Goal: Task Accomplishment & Management: Use online tool/utility

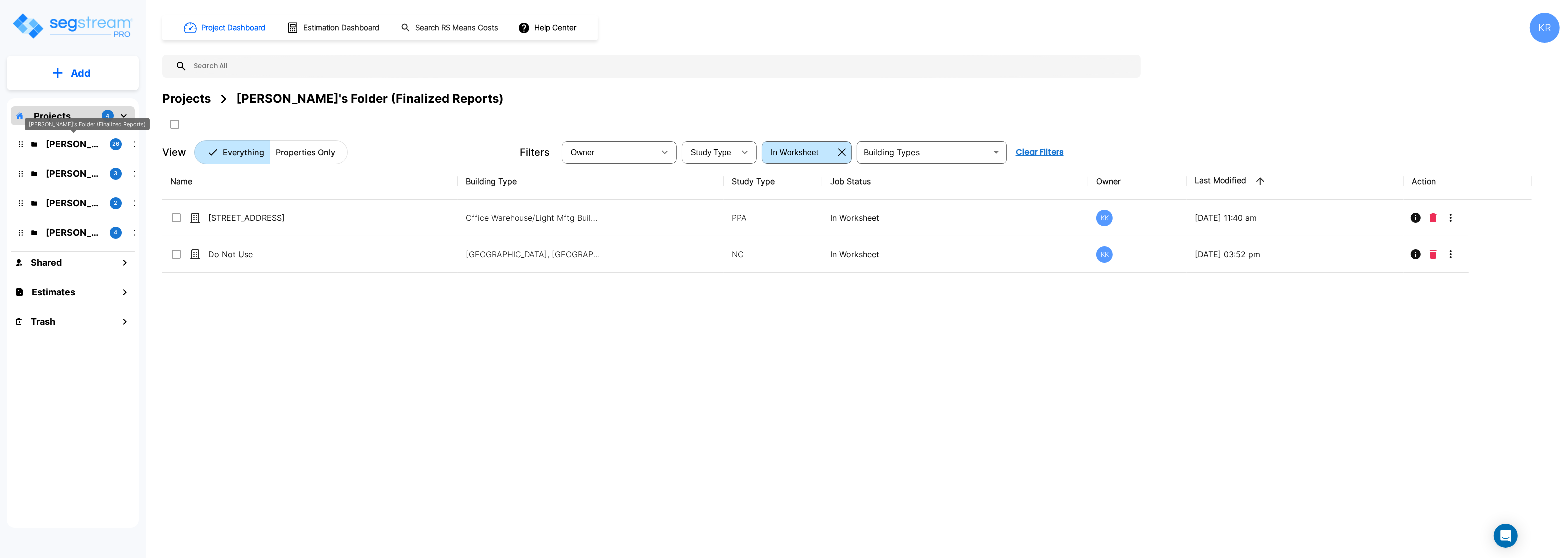
click at [58, 141] on p "Kristina's Folder (Finalized Reports)" at bounding box center [74, 144] width 56 height 13
click at [48, 235] on p "Jon's Folder" at bounding box center [74, 232] width 56 height 13
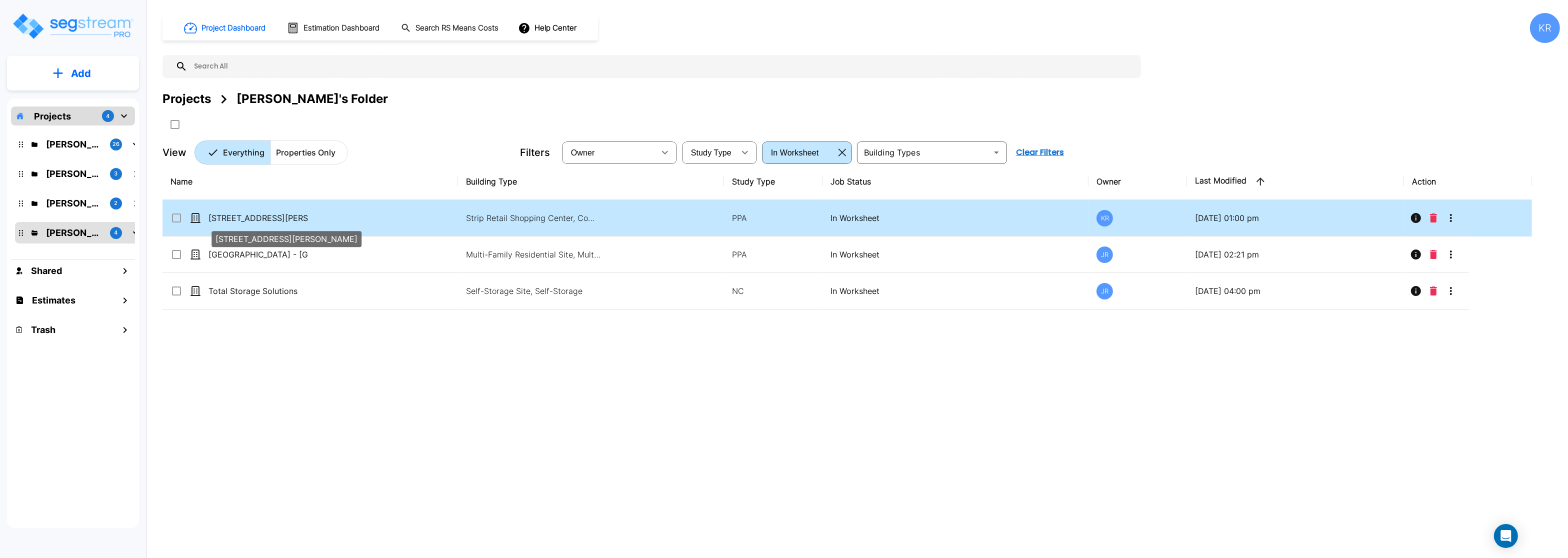
click at [285, 213] on p "[STREET_ADDRESS][PERSON_NAME]" at bounding box center [259, 218] width 100 height 12
checkbox input "true"
click at [285, 213] on p "[STREET_ADDRESS][PERSON_NAME]" at bounding box center [259, 218] width 100 height 12
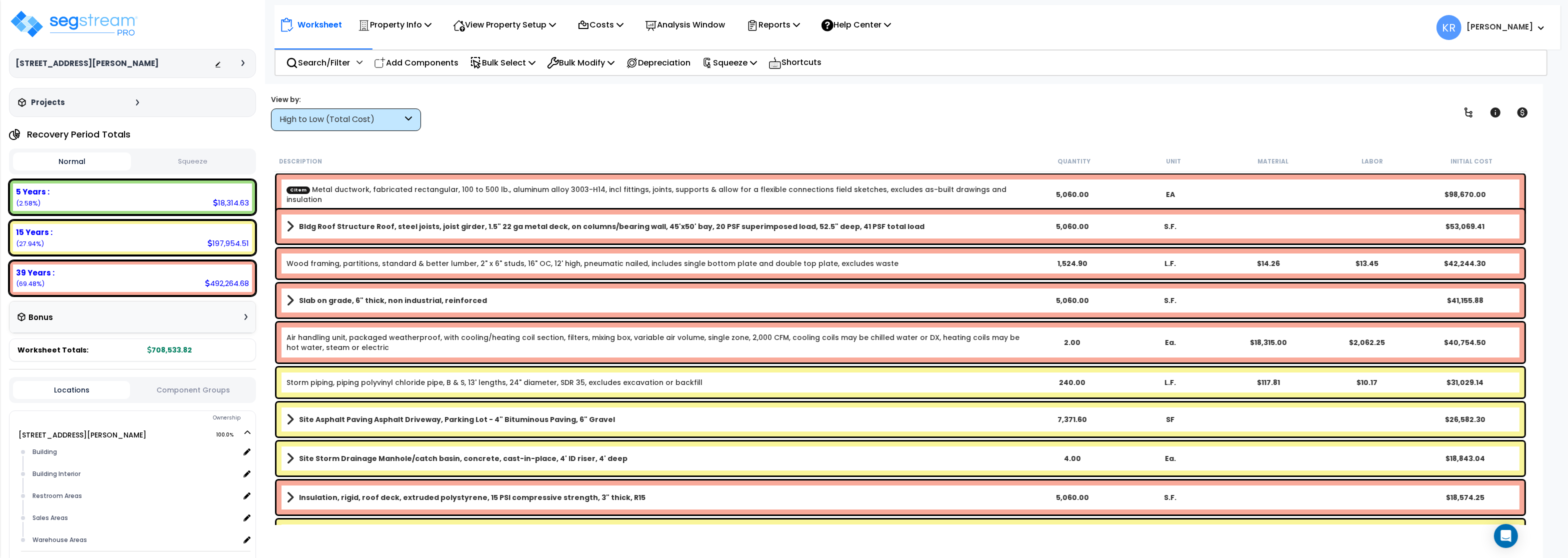
click at [379, 107] on div "View by: High to Low (Total Cost) High to Low (Total Cost)" at bounding box center [346, 113] width 150 height 37
click at [404, 22] on p "Property Info" at bounding box center [394, 25] width 74 height 13
click at [394, 46] on link "Property Setup" at bounding box center [402, 47] width 99 height 20
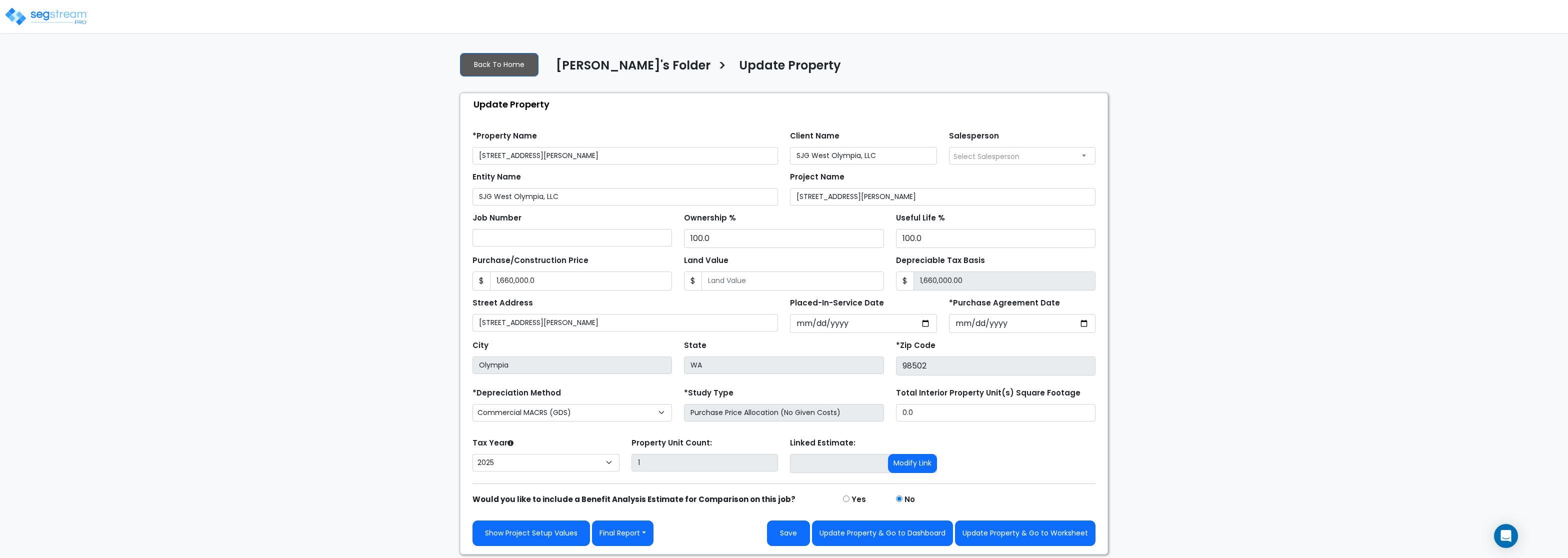
select select "2025"
drag, startPoint x: 887, startPoint y: 158, endPoint x: 712, endPoint y: 142, distance: 175.7
click at [790, 147] on input "SJG West Olympia, LLC" at bounding box center [864, 156] width 147 height 18
click at [1003, 156] on span "Select Salesperson" at bounding box center [986, 156] width 66 height 10
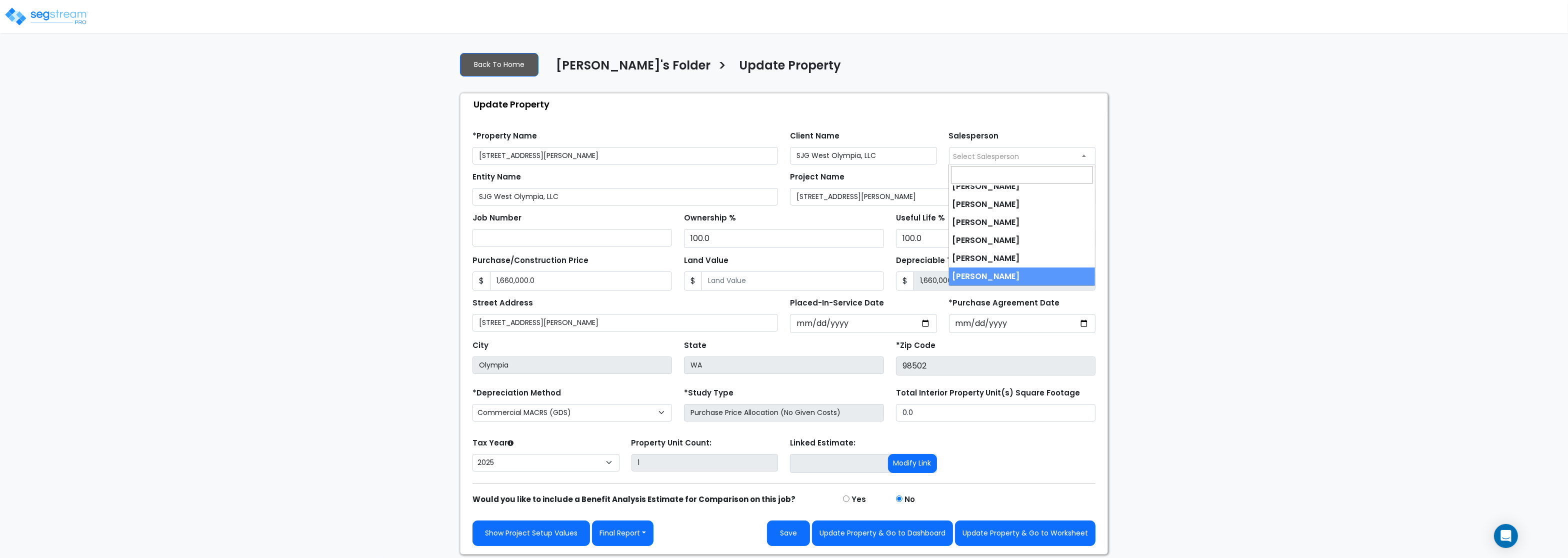
select select "245"
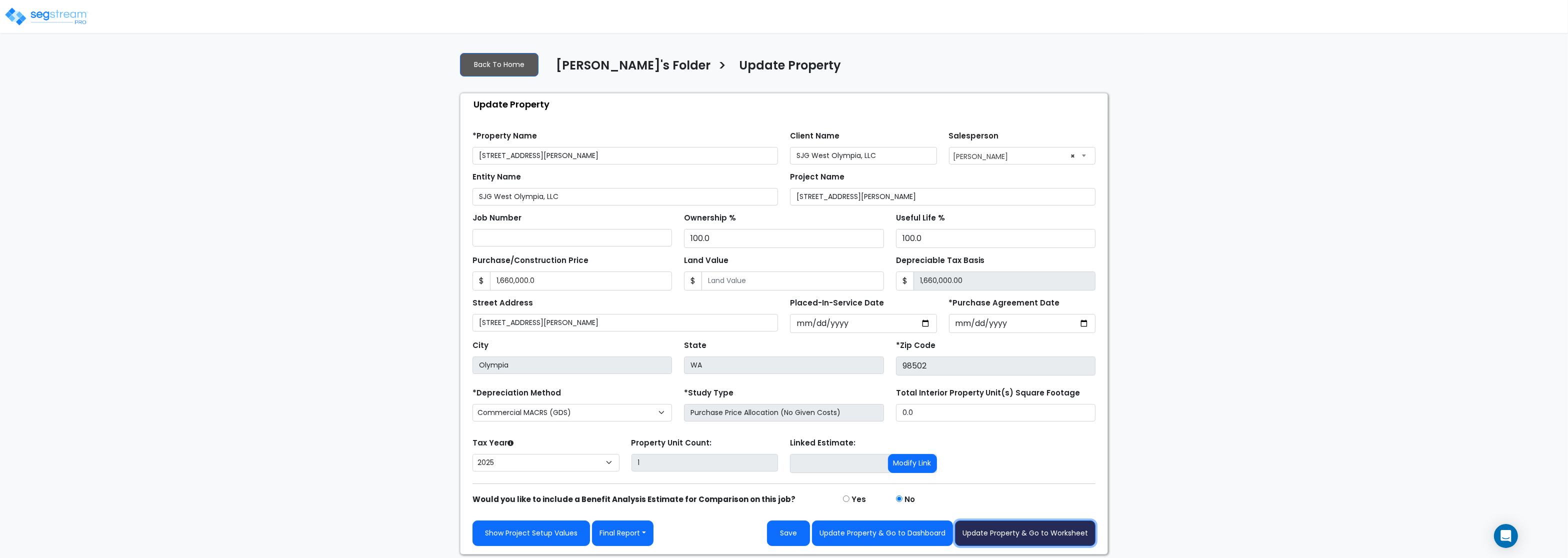
click at [1027, 538] on button "Update Property & Go to Worksheet" at bounding box center [1025, 533] width 141 height 26
type input "1660000"
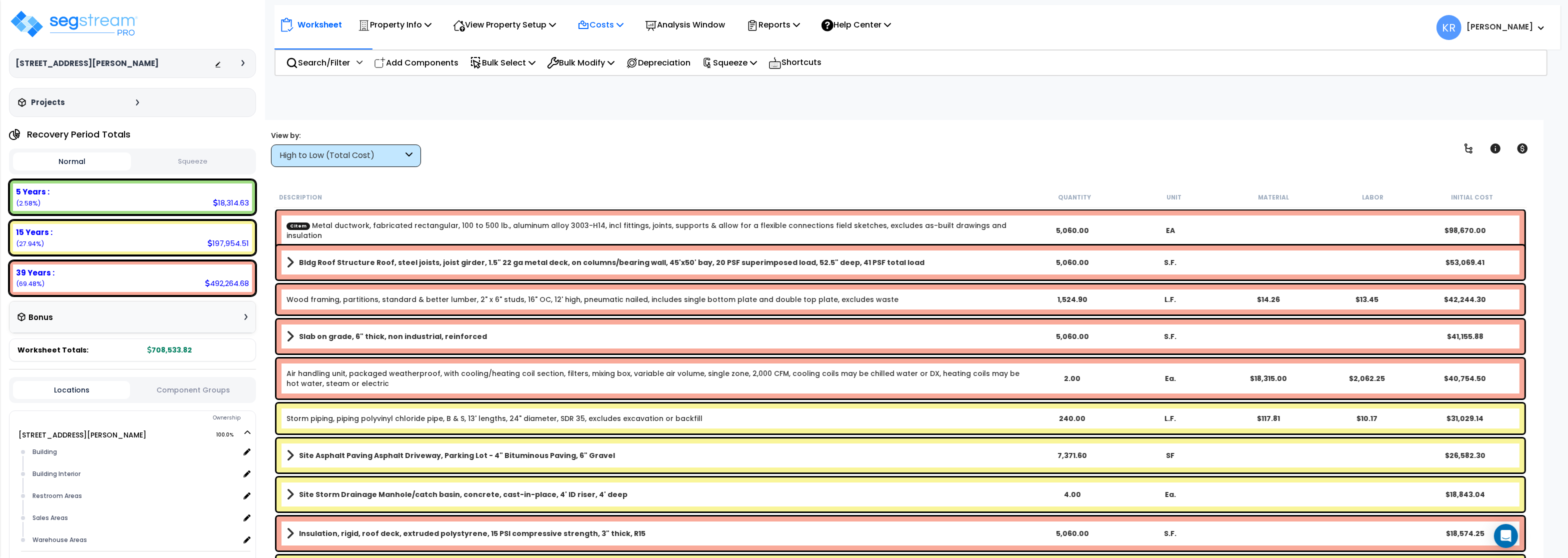
click at [623, 27] on p "Costs" at bounding box center [601, 25] width 46 height 13
click at [609, 47] on link "Indirect Costs" at bounding box center [622, 47] width 99 height 20
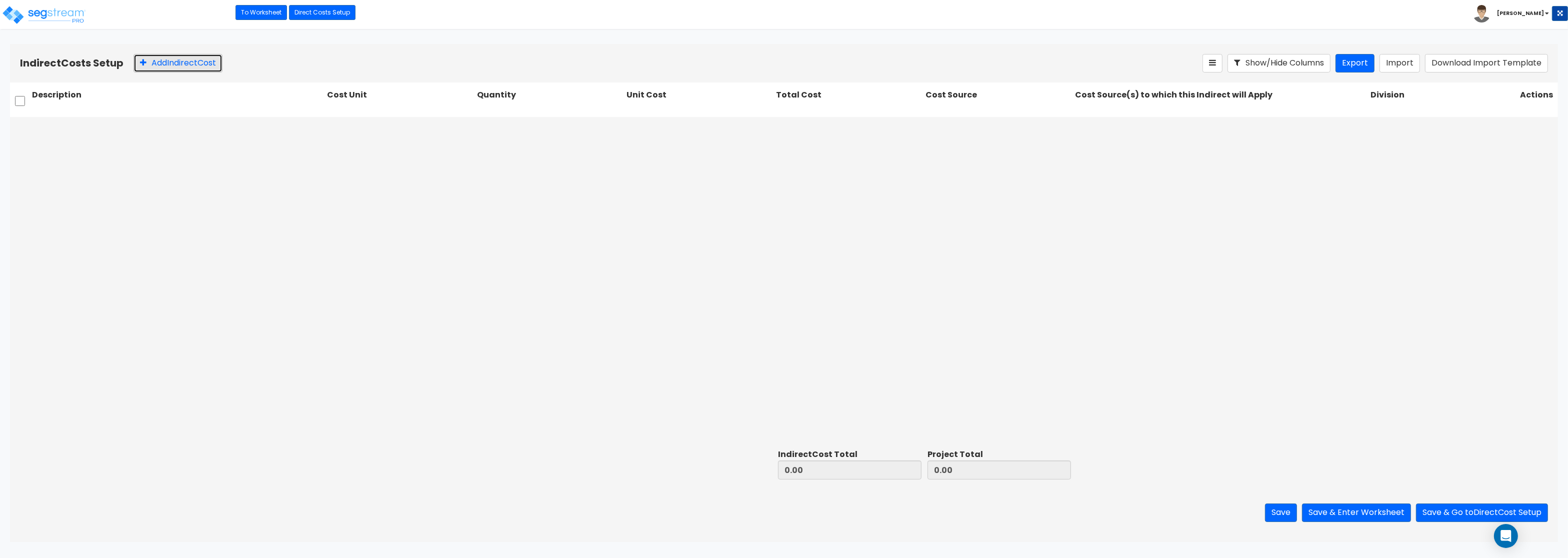
click at [188, 65] on button "Add Indirect Cost" at bounding box center [178, 63] width 89 height 18
click at [382, 130] on div at bounding box center [388, 128] width 112 height 13
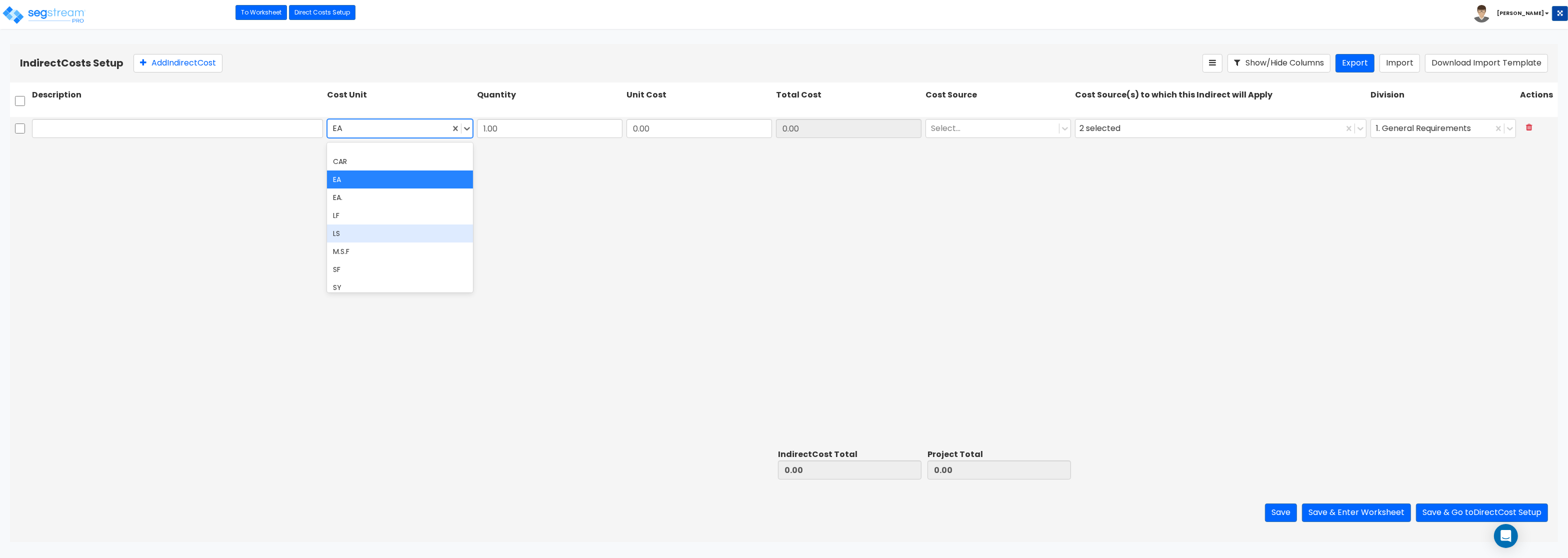
click at [359, 233] on div "LS" at bounding box center [399, 234] width 145 height 18
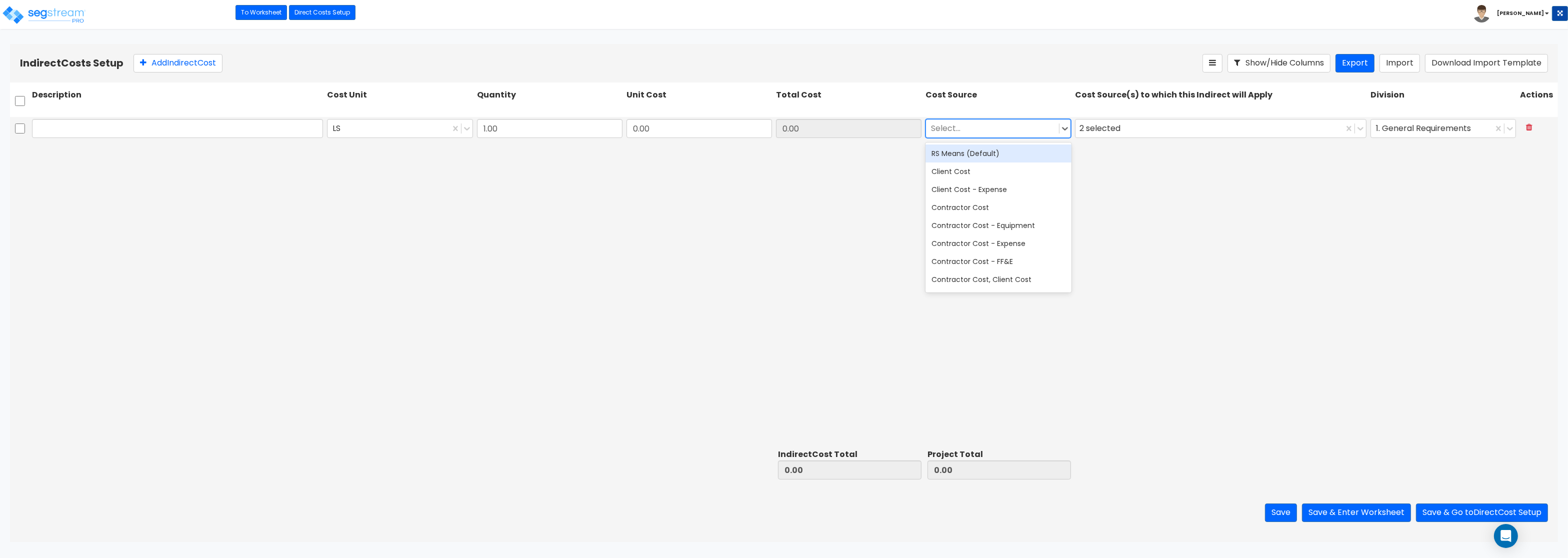
click at [970, 125] on div at bounding box center [993, 128] width 123 height 13
click at [963, 155] on div "RS Means (Default)" at bounding box center [998, 153] width 145 height 18
click at [1110, 123] on div "2 selected" at bounding box center [1102, 128] width 45 height 15
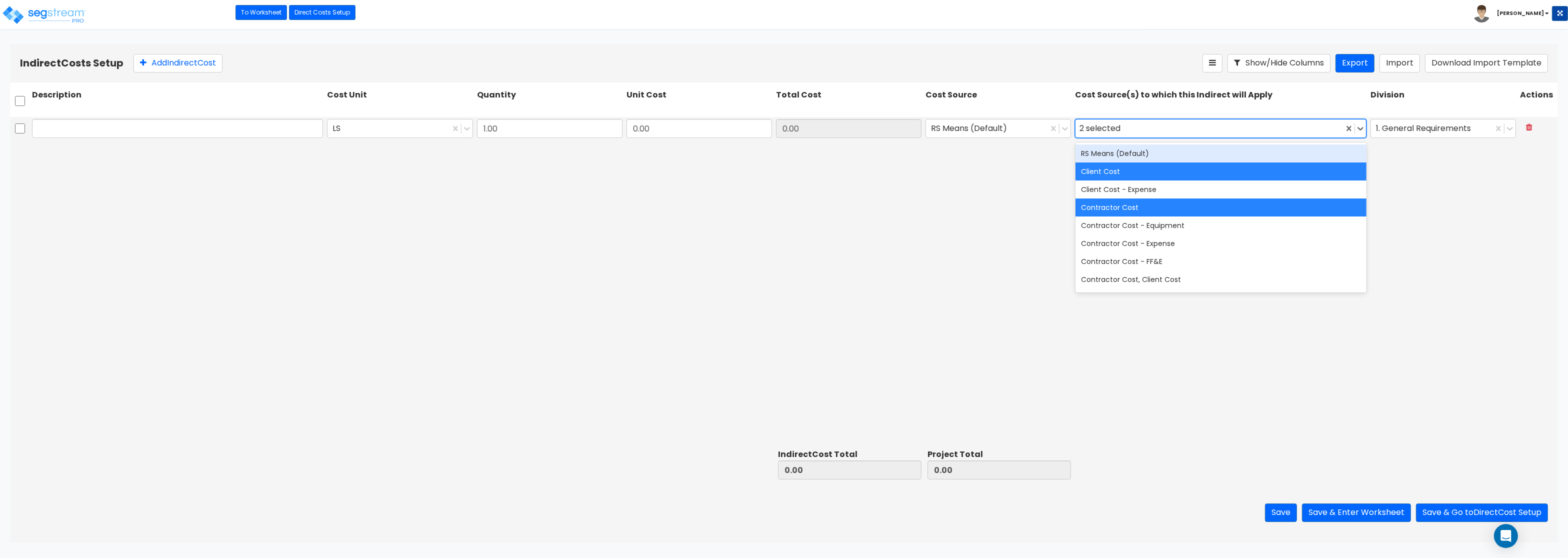
click at [1107, 150] on div "RS Means (Default)" at bounding box center [1221, 153] width 291 height 18
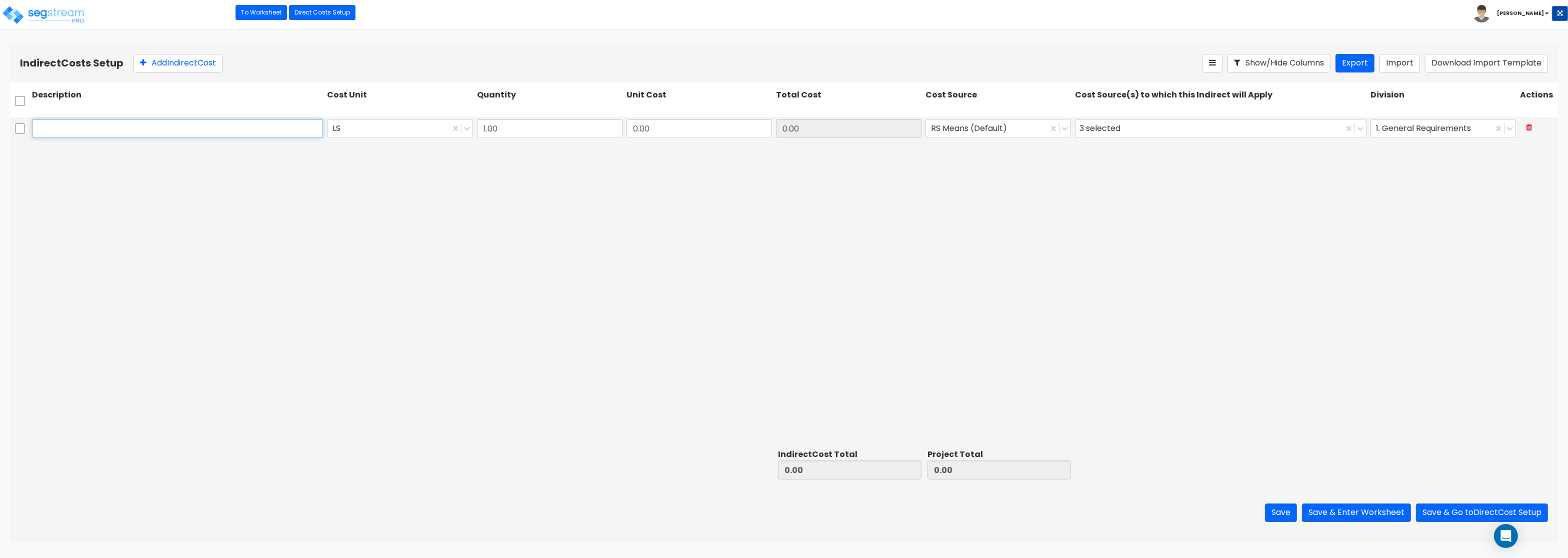
click at [75, 122] on input "text" at bounding box center [178, 128] width 291 height 19
paste input "Architect"
type input "Architect"
click at [144, 59] on button "Add Indirect Cost" at bounding box center [178, 63] width 89 height 18
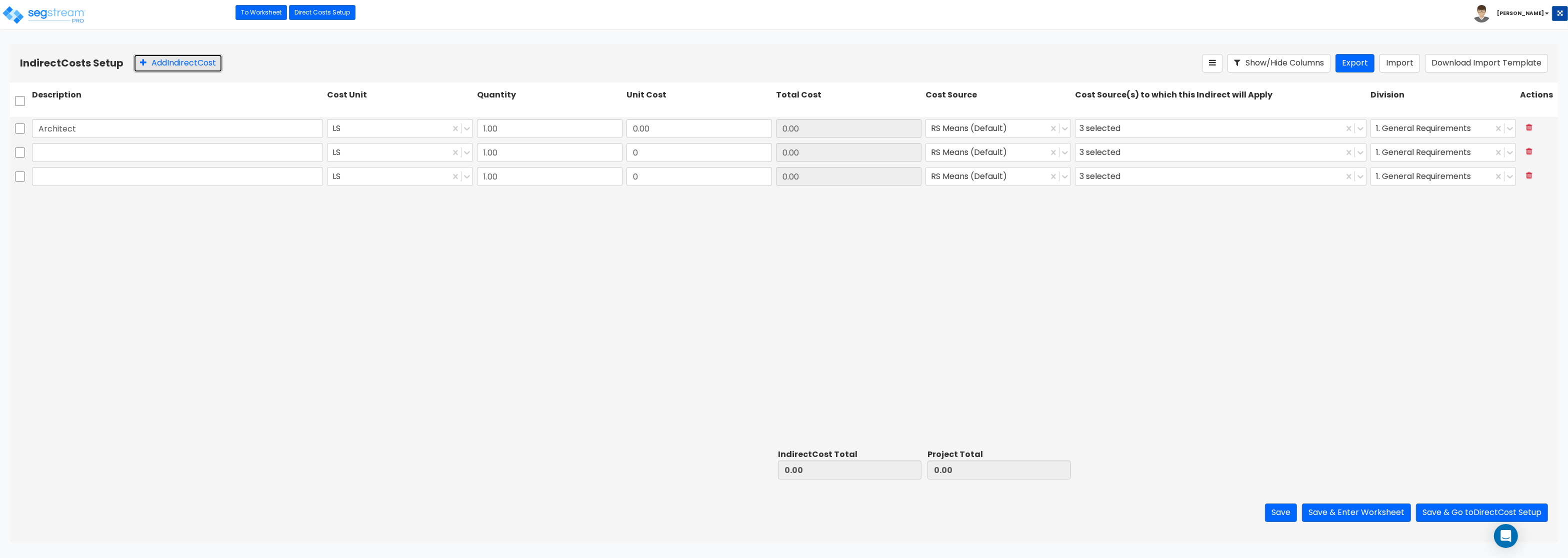
click at [144, 59] on button "Add Indirect Cost" at bounding box center [178, 63] width 89 height 18
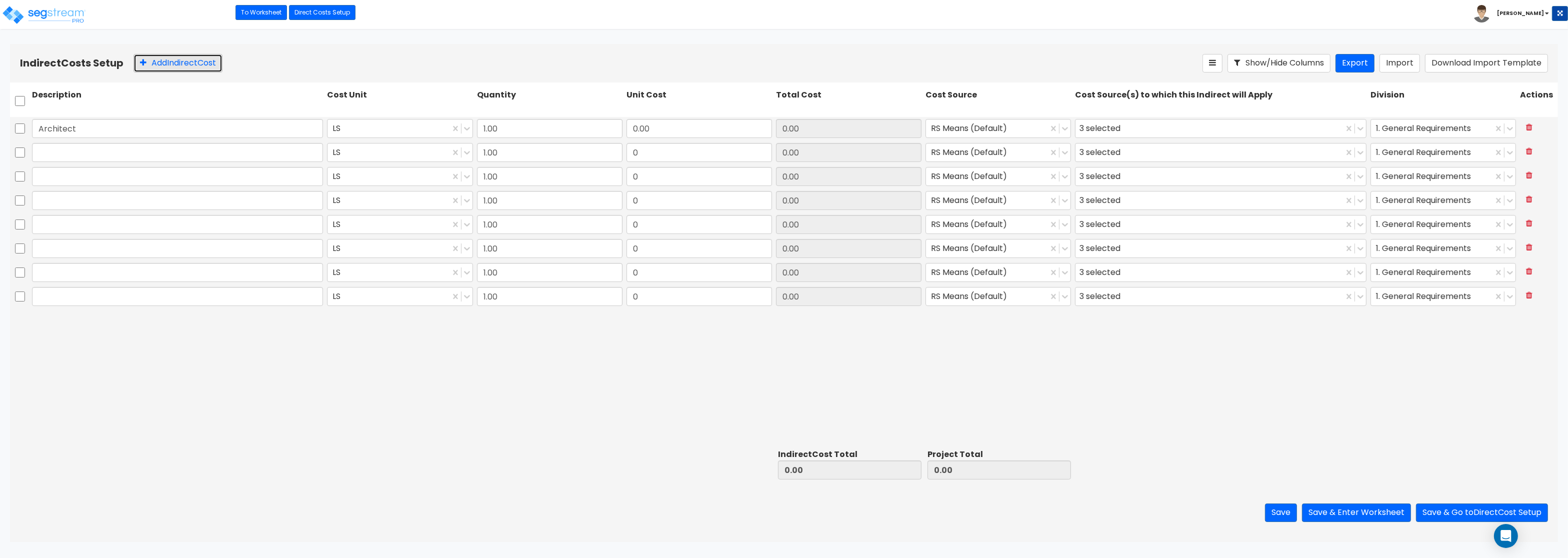
click at [144, 59] on button "Add Indirect Cost" at bounding box center [178, 63] width 89 height 18
click at [43, 125] on input "Architect" at bounding box center [178, 128] width 291 height 19
click at [47, 141] on div "Architect LS 1.00 0.00 0.00 RS Means (Default) 3 selected 1. General Requiremen…" at bounding box center [783, 128] width 1548 height 24
click at [49, 153] on input "text" at bounding box center [178, 152] width 291 height 19
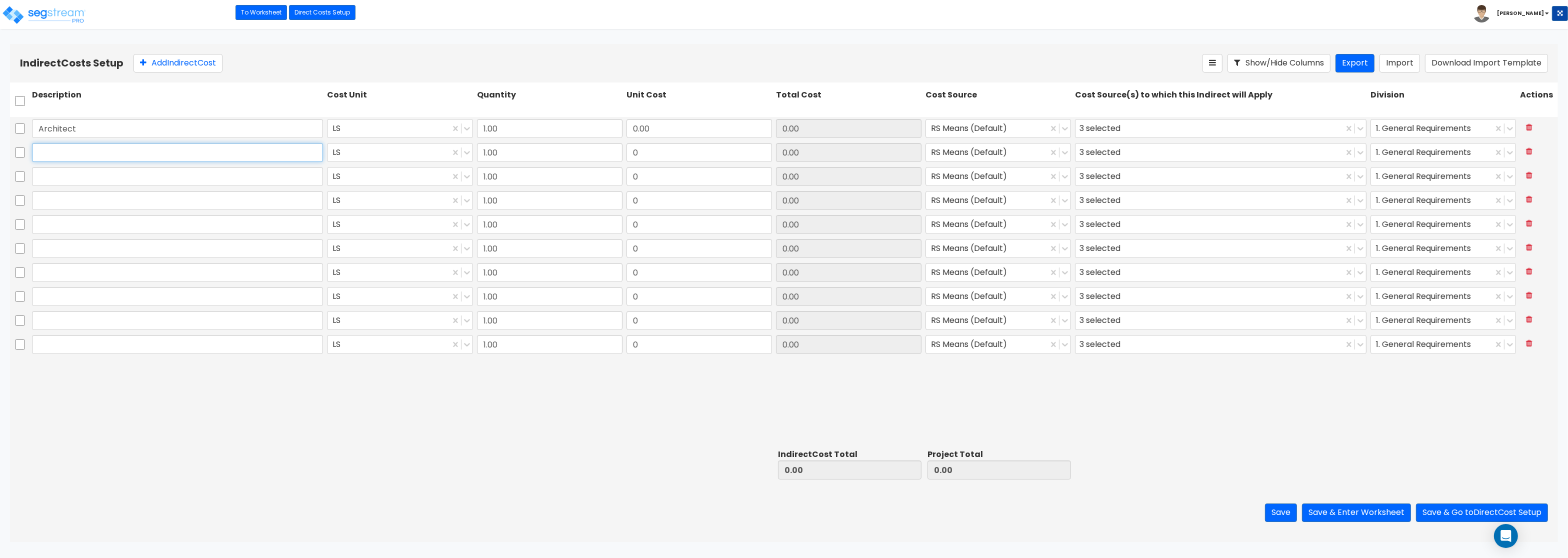
paste input "Engineering"
type input "Engineering"
click at [237, 176] on input "text" at bounding box center [178, 176] width 291 height 19
paste input "General Construction Manager"
type input "General Construction Manager"
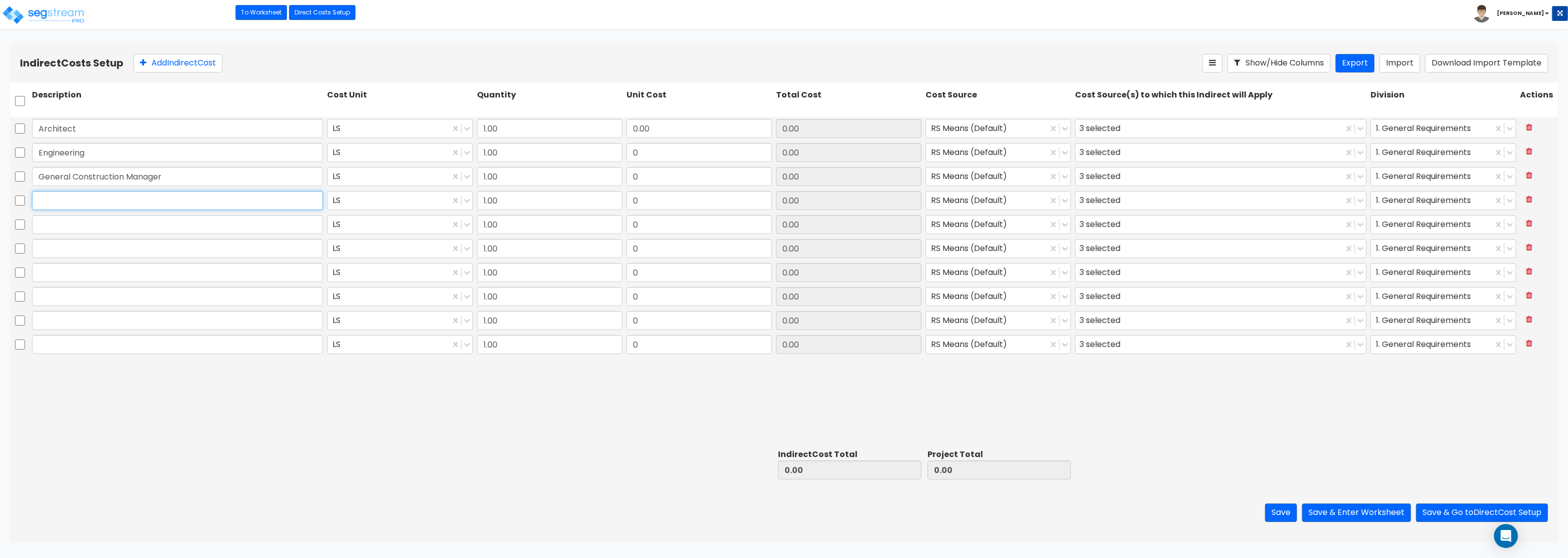
click at [147, 193] on input "text" at bounding box center [178, 200] width 291 height 19
paste input "Overhead and Profit"
type input "Overhead and Profit"
click at [234, 228] on input "text" at bounding box center [178, 224] width 291 height 19
paste input "Bond"
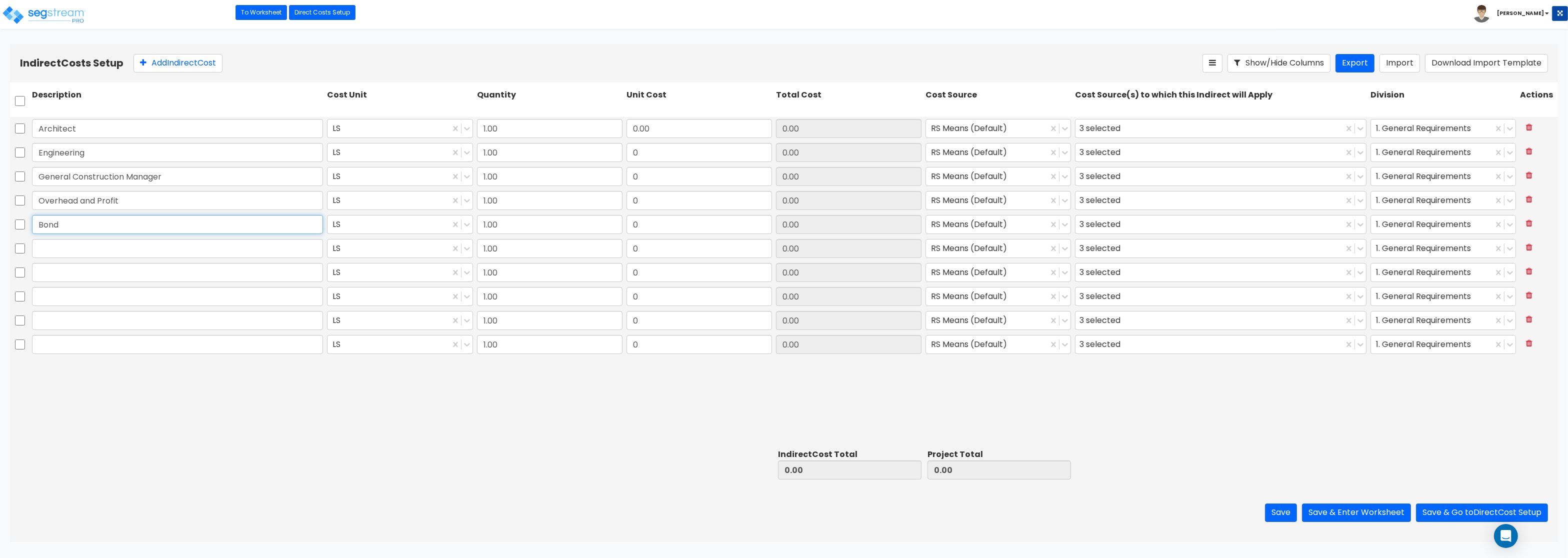
type input "Bond"
click at [55, 246] on input "text" at bounding box center [178, 248] width 291 height 19
paste input "Permits"
type input "Permits"
click at [104, 273] on input "text" at bounding box center [178, 272] width 291 height 19
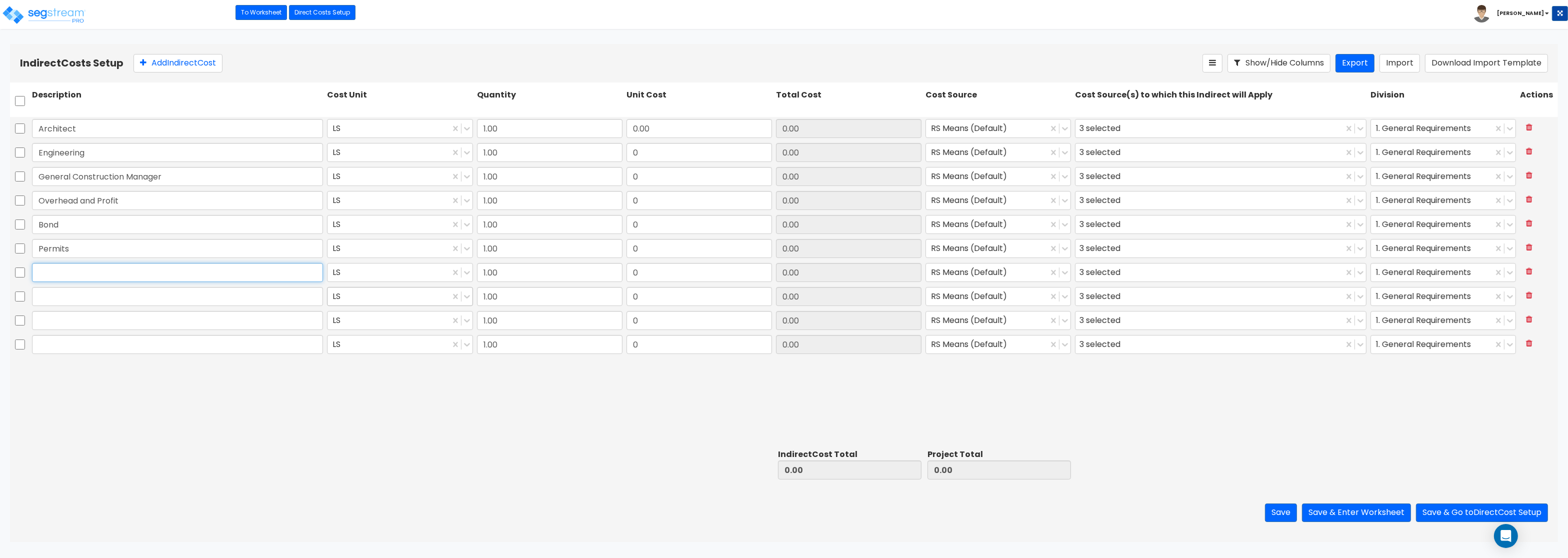
paste input "Other"
type input "Other"
click at [220, 309] on div "LS 1.00 0 0.00 RS Means (Default) 3 selected 1. General Requirements" at bounding box center [783, 296] width 1548 height 24
click at [220, 299] on input "text" at bounding box center [178, 296] width 291 height 19
paste input "Title - Escrow Fee"
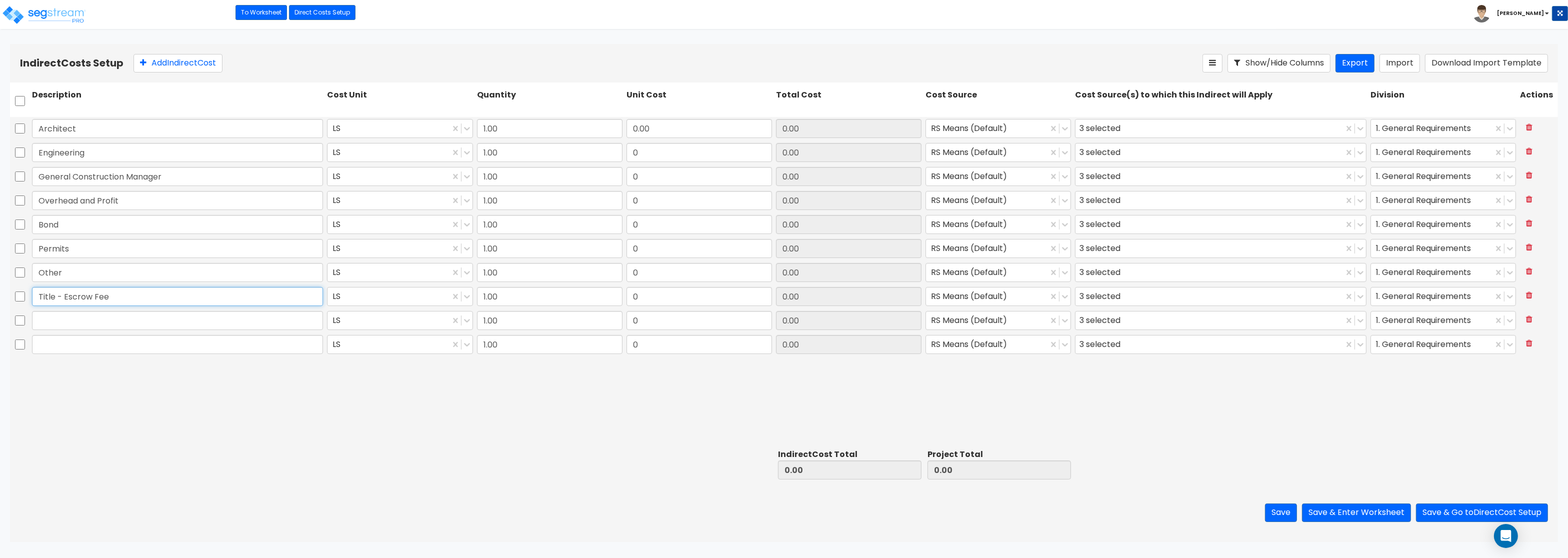
type input "Title - Escrow Fee"
click at [112, 318] on input "text" at bounding box center [178, 320] width 291 height 19
paste input "Recording - Assignment of Lease"
type input "Recording - Assignment of Lease"
click at [95, 350] on input "text" at bounding box center [178, 344] width 291 height 19
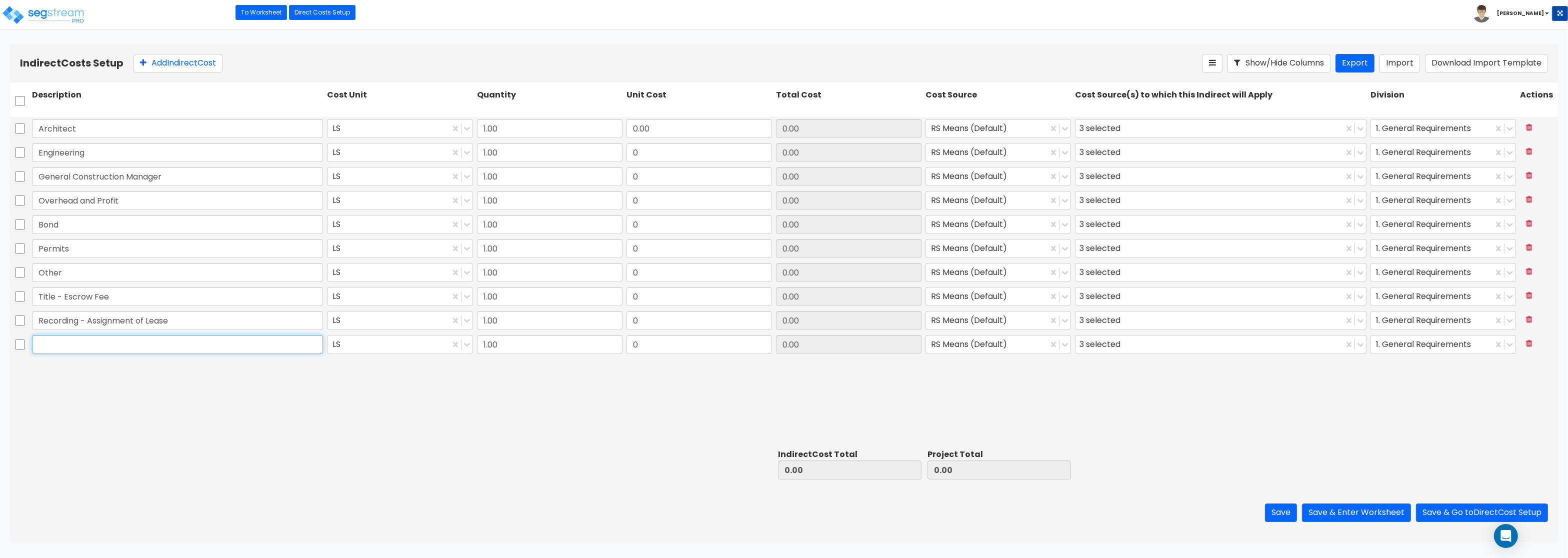
paste input "Recording Fee (Deed)"
type input "Recording Fee (Deed)"
drag, startPoint x: 667, startPoint y: 130, endPoint x: 705, endPoint y: 127, distance: 38.1
click at [705, 127] on input "0.00" at bounding box center [699, 128] width 145 height 19
paste input "79,478.19"
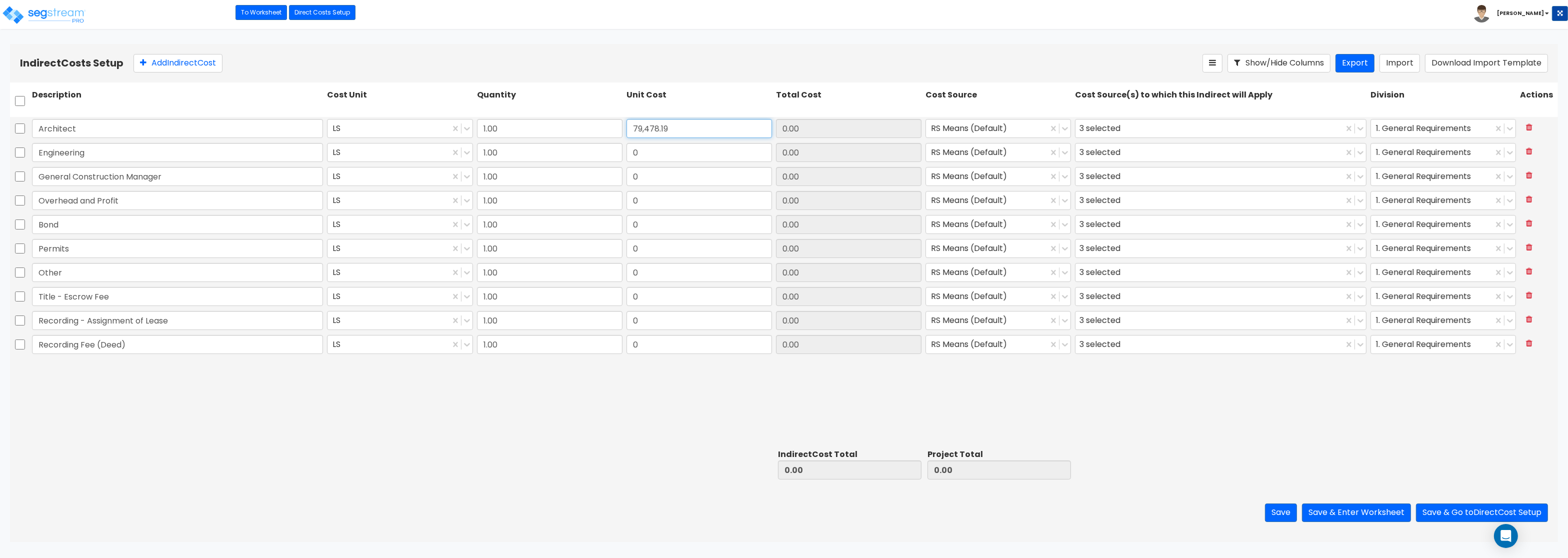
type input "79,478.19"
drag, startPoint x: 633, startPoint y: 150, endPoint x: 698, endPoint y: 152, distance: 65.0
click at [698, 152] on input "0" at bounding box center [699, 152] width 145 height 19
paste input "24,836.93"
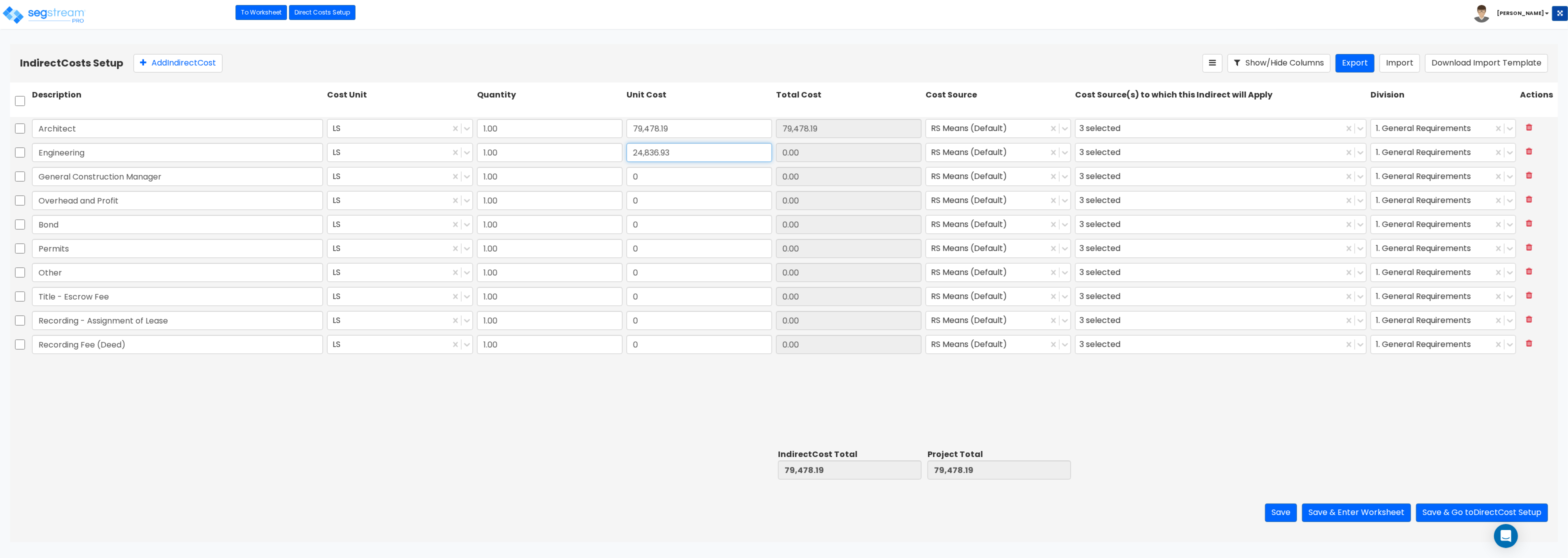
type input "24,836.93"
drag, startPoint x: 649, startPoint y: 172, endPoint x: 702, endPoint y: 178, distance: 53.3
click at [702, 178] on input "0" at bounding box center [699, 176] width 145 height 19
paste input "19,869.55"
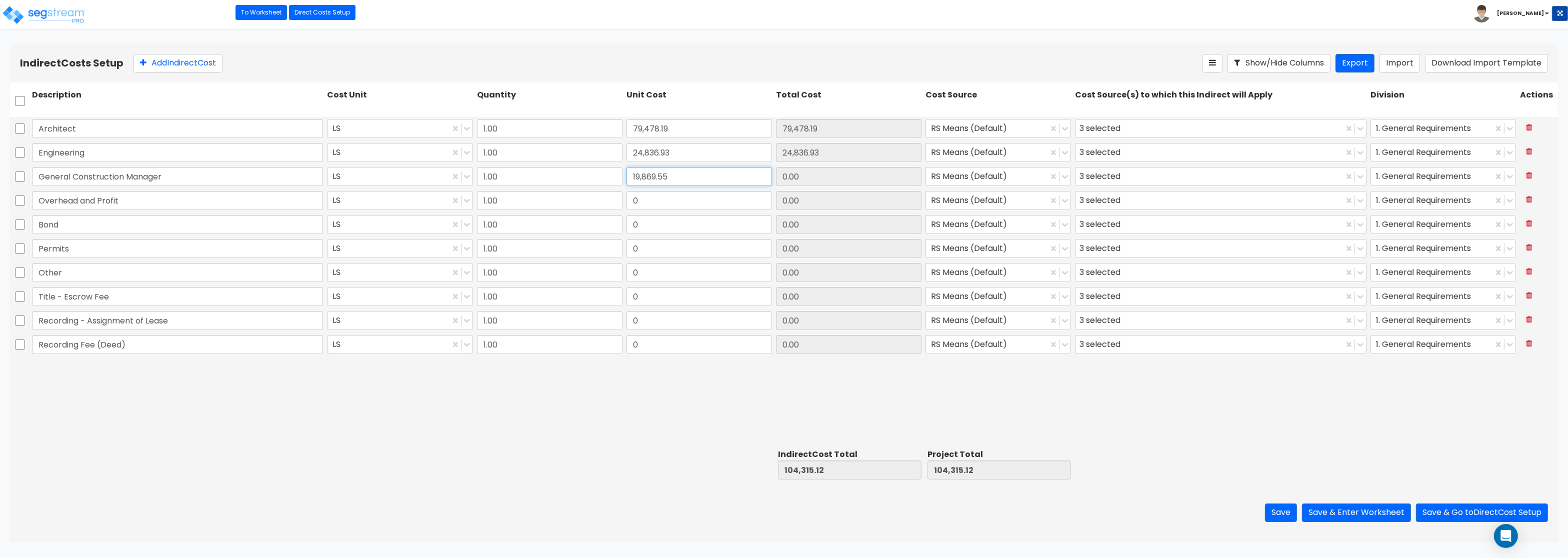
type input "19,869.55"
drag, startPoint x: 632, startPoint y: 199, endPoint x: 704, endPoint y: 201, distance: 72.0
click at [704, 201] on input "0" at bounding box center [699, 200] width 145 height 19
paste input "49,673.87"
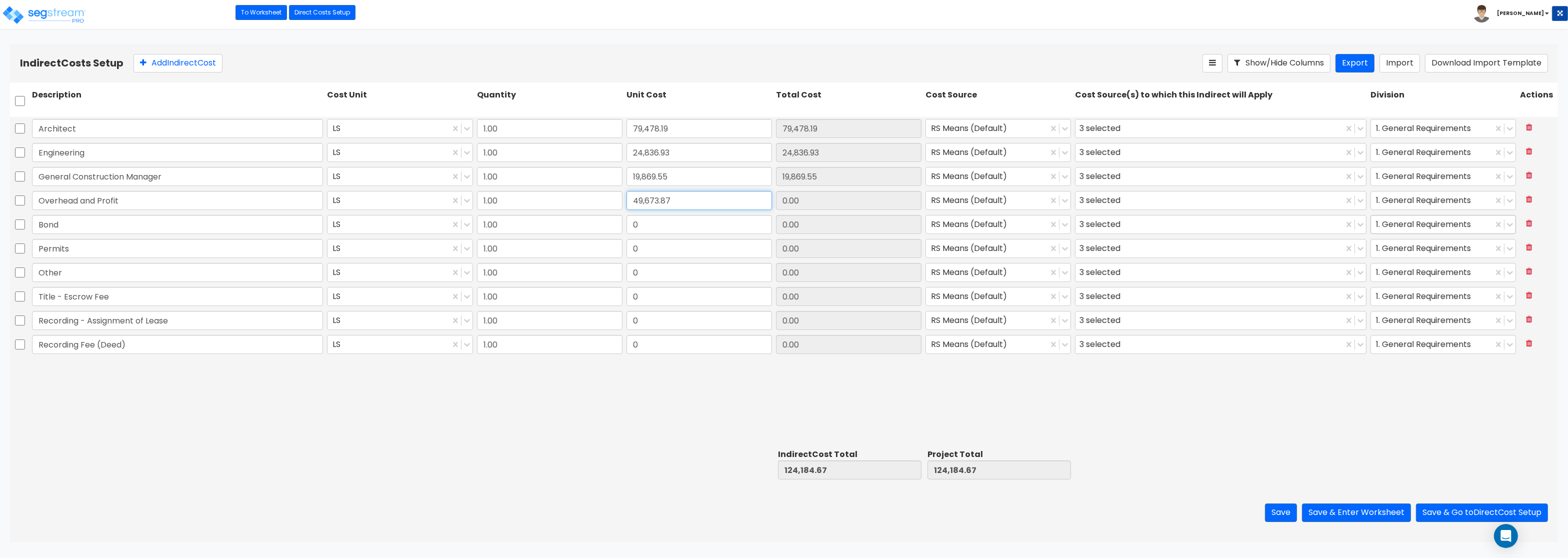
type input "49,673.87"
drag, startPoint x: 632, startPoint y: 232, endPoint x: 654, endPoint y: 225, distance: 23.1
click at [654, 225] on input "0" at bounding box center [699, 224] width 145 height 19
paste input "14,902.16"
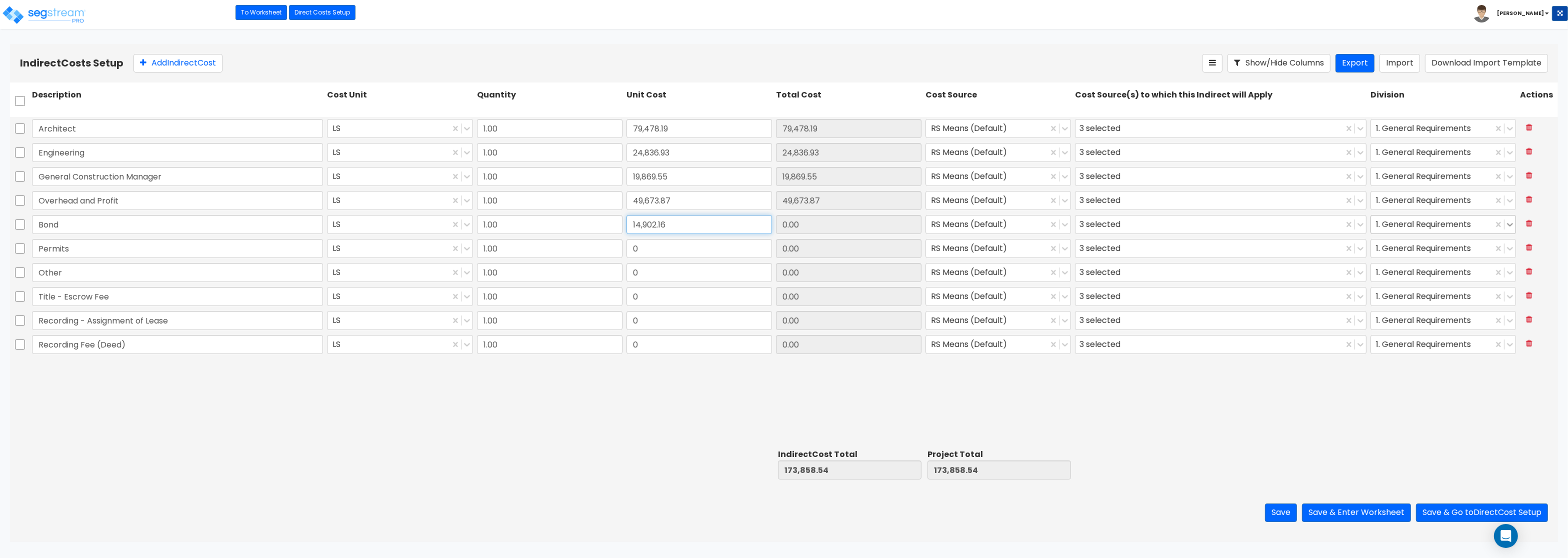
type input "14,902.16"
drag, startPoint x: 632, startPoint y: 248, endPoint x: 825, endPoint y: 249, distance: 193.0
click at [715, 249] on input "0" at bounding box center [699, 248] width 145 height 19
paste input "14,902.16"
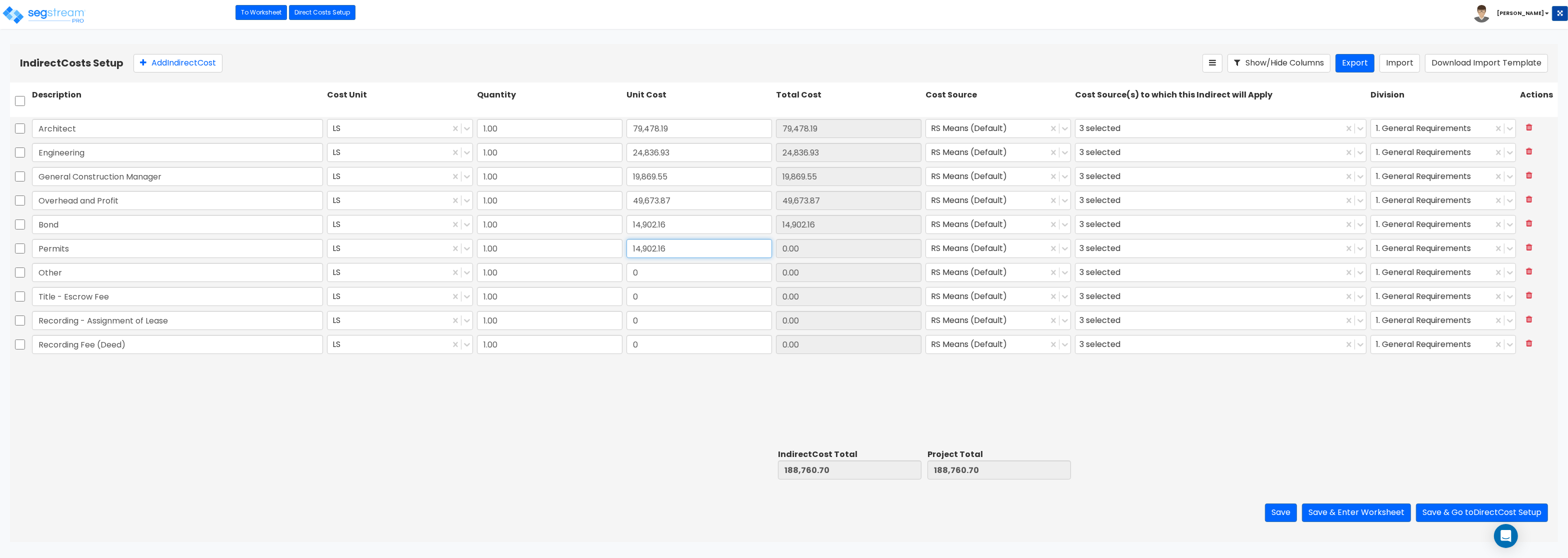
type input "14,902.16"
drag, startPoint x: 629, startPoint y: 277, endPoint x: 680, endPoint y: 272, distance: 51.2
click at [676, 272] on input "0" at bounding box center [699, 272] width 145 height 19
paste input "9,934.77"
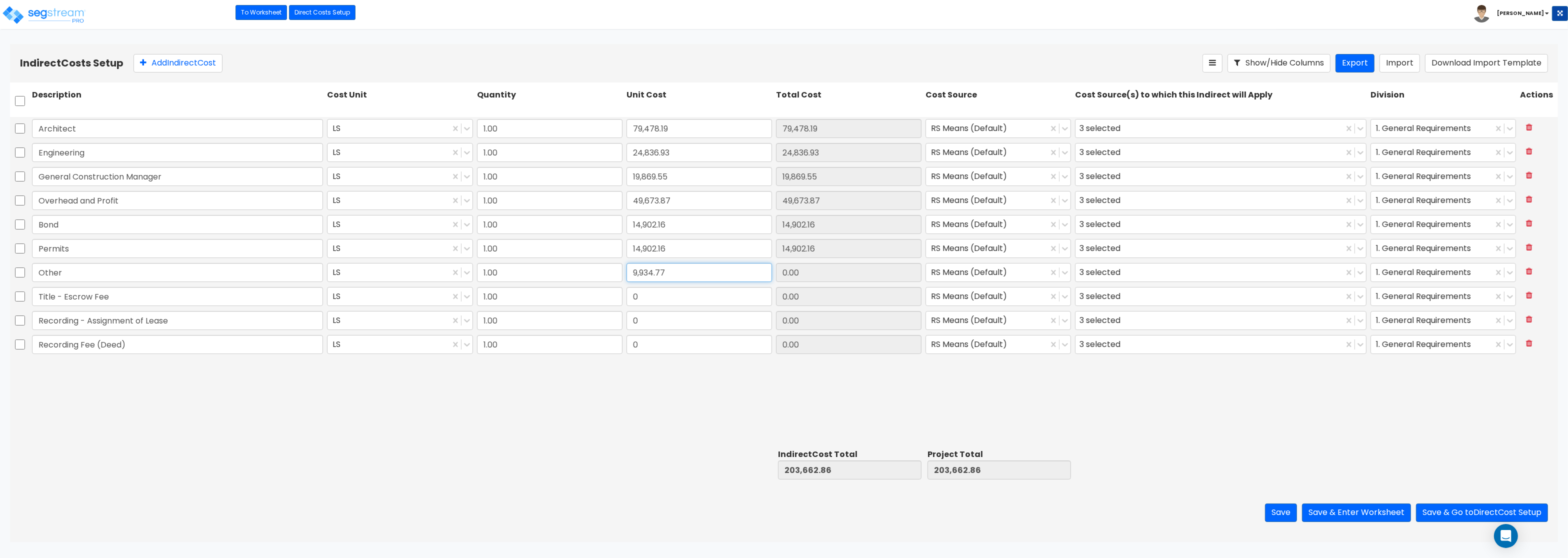
type input "9,934.77"
drag, startPoint x: 632, startPoint y: 300, endPoint x: 680, endPoint y: 295, distance: 48.3
click at [680, 295] on input "0" at bounding box center [699, 296] width 145 height 19
paste input "1,537.2"
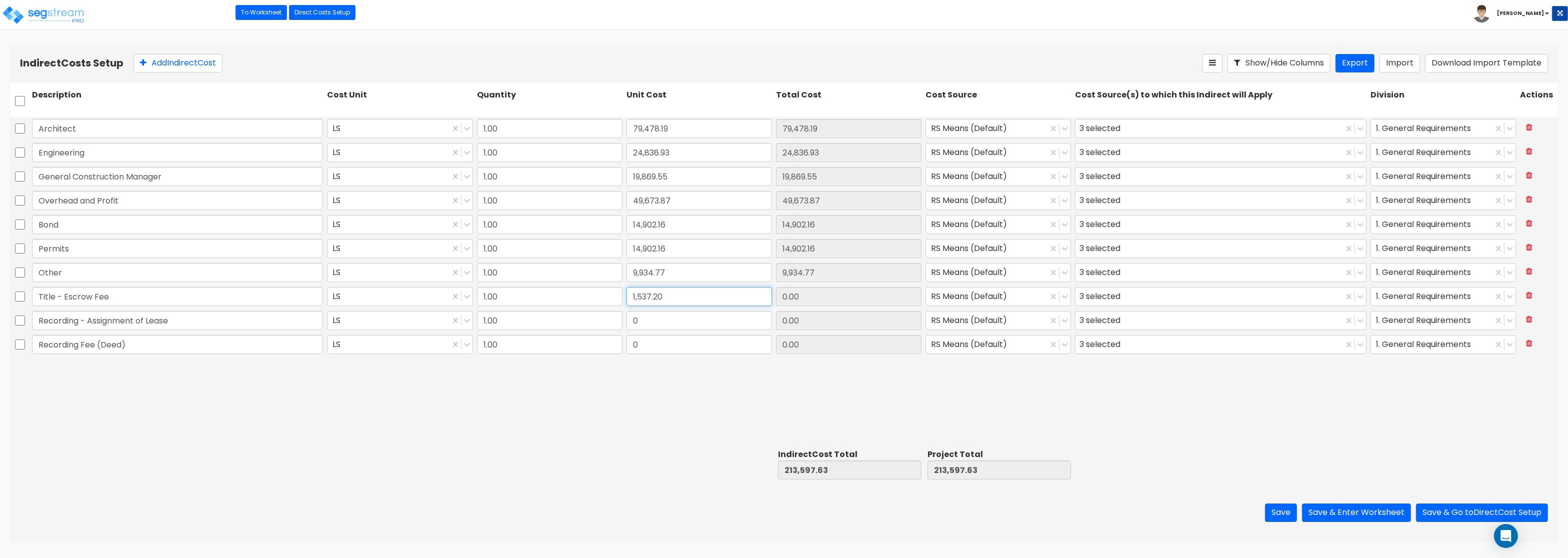
type input "1,537.20"
drag, startPoint x: 634, startPoint y: 323, endPoint x: 676, endPoint y: 320, distance: 42.1
click at [676, 320] on input "0" at bounding box center [699, 320] width 145 height 19
paste input "307.5"
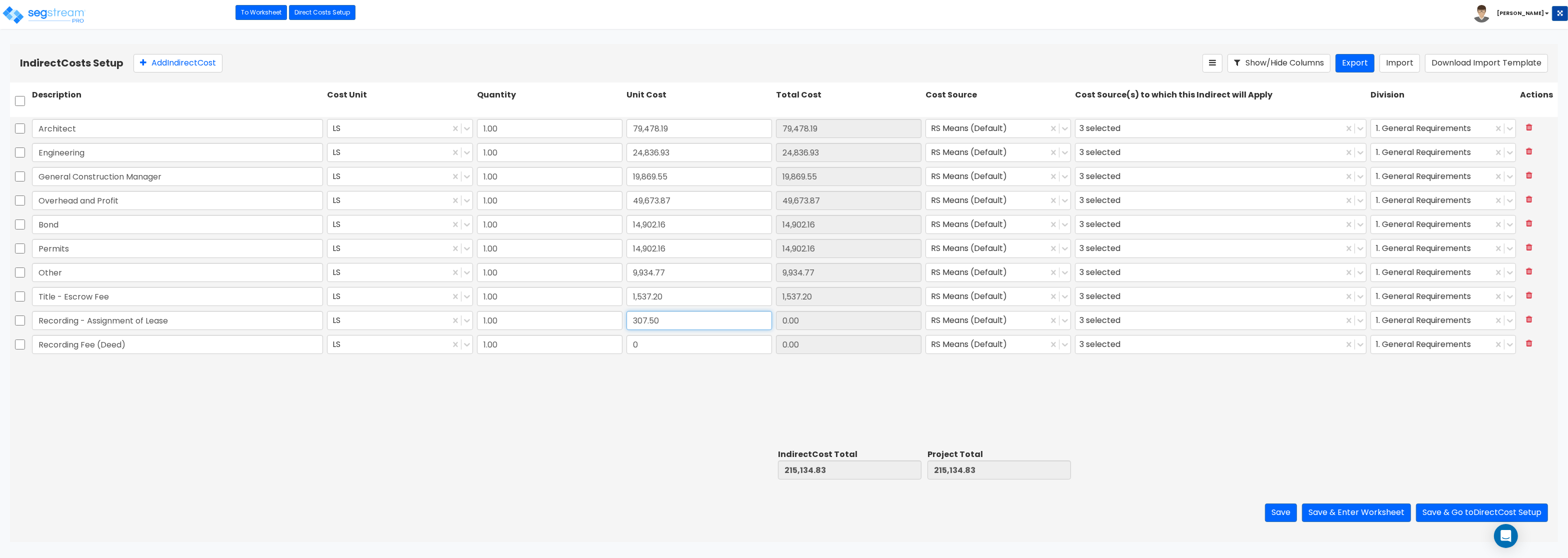
type input "307.50"
drag, startPoint x: 633, startPoint y: 346, endPoint x: 707, endPoint y: 349, distance: 74.1
click at [707, 349] on input "0" at bounding box center [699, 344] width 145 height 19
paste input "306.5"
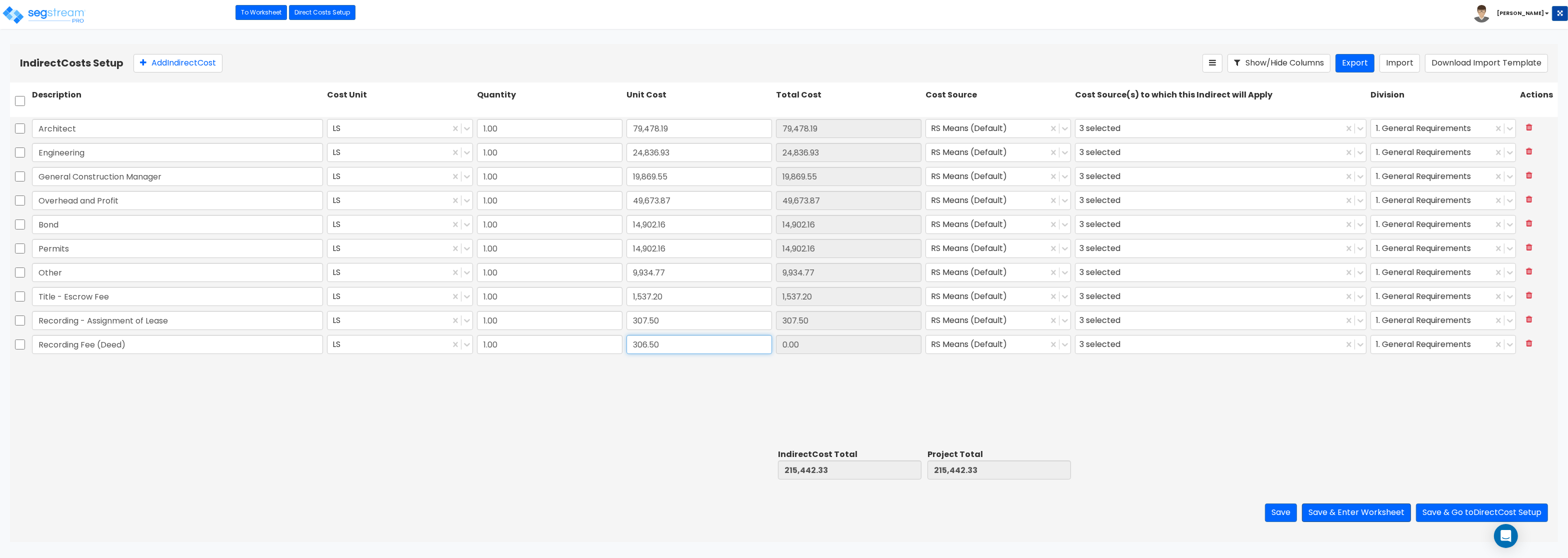
type input "306.50"
click at [1343, 512] on button "Save & Enter Worksheet" at bounding box center [1356, 512] width 109 height 18
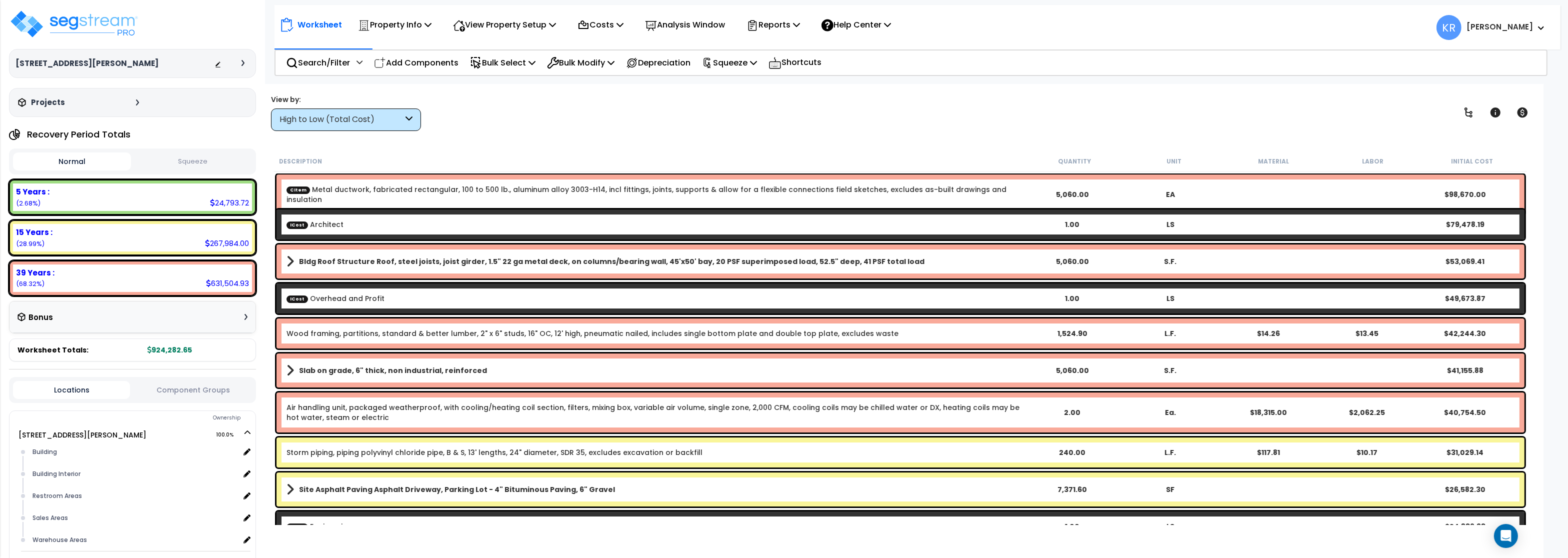
click at [312, 117] on div "High to Low (Total Cost)" at bounding box center [341, 119] width 124 height 12
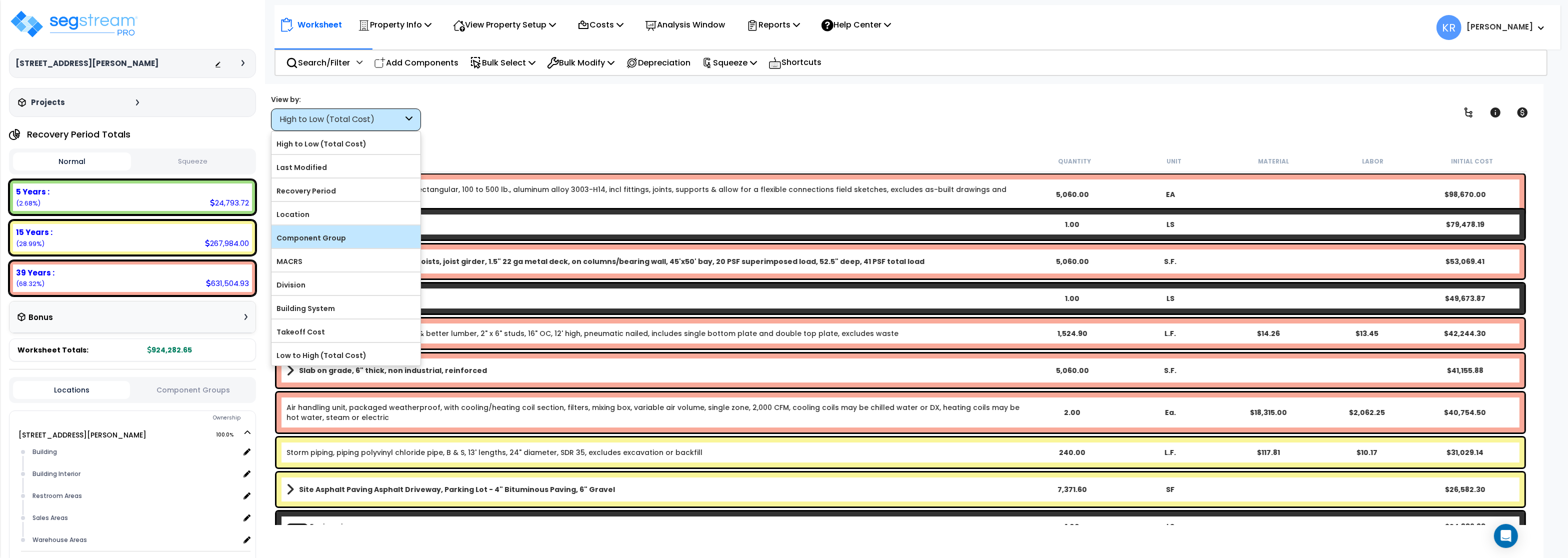
click at [315, 237] on label "Component Group" at bounding box center [346, 238] width 149 height 15
click at [0, 0] on input "Component Group" at bounding box center [0, 0] width 0 height 0
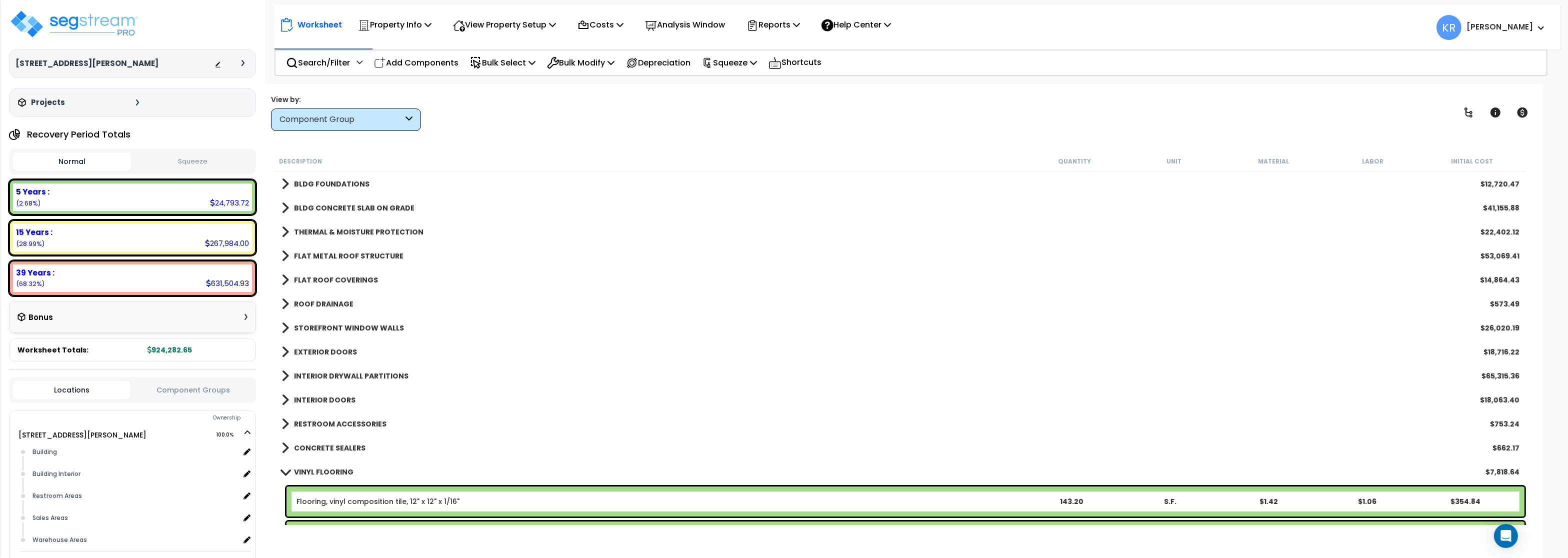
scroll to position [240, 0]
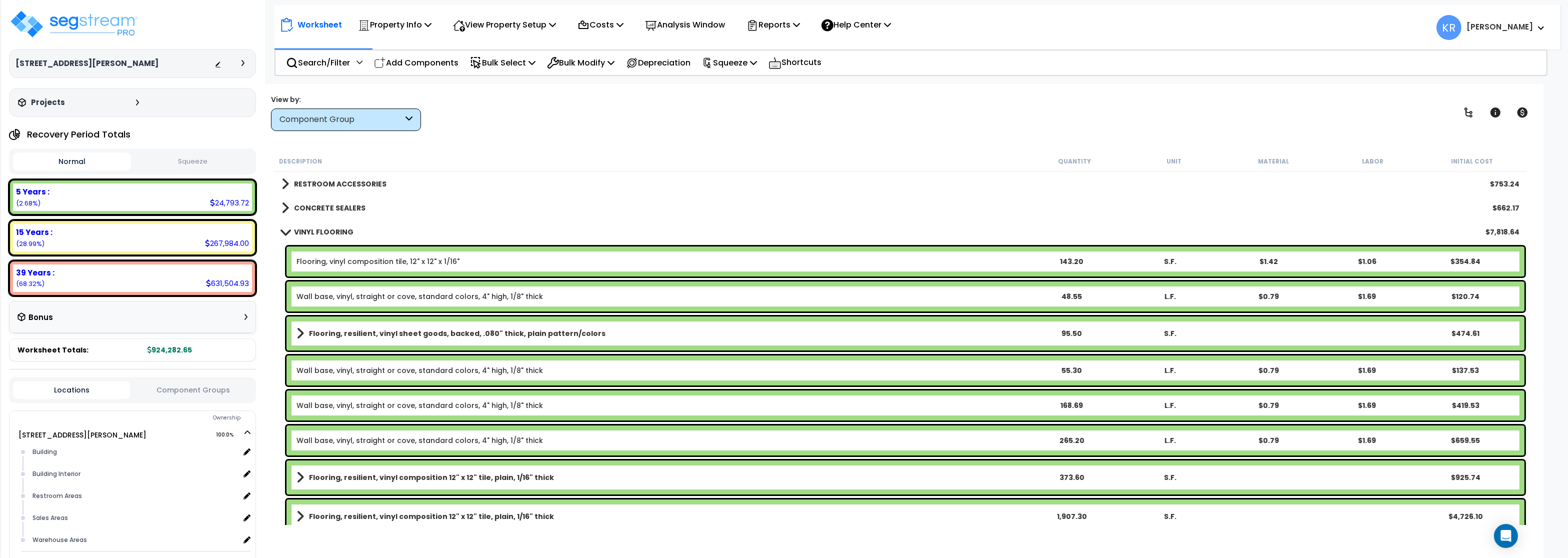
click at [295, 234] on b "VINYL FLOORING" at bounding box center [324, 232] width 60 height 10
